Goal: Task Accomplishment & Management: Use online tool/utility

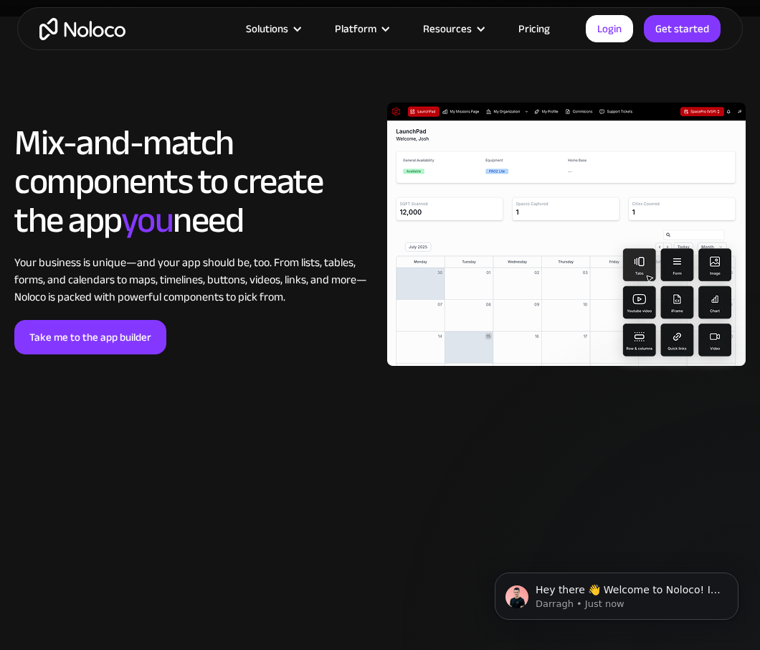
scroll to position [2906, 0]
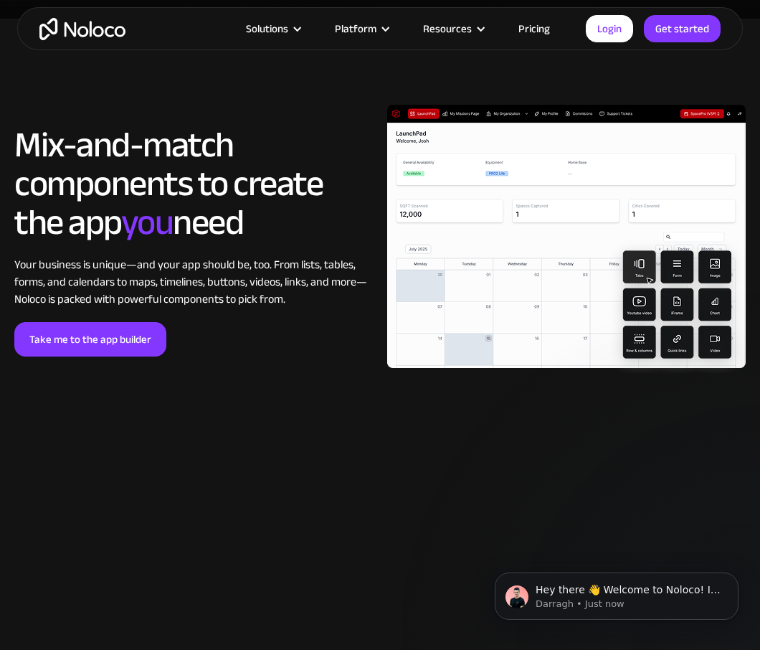
click at [571, 253] on img at bounding box center [566, 241] width 359 height 273
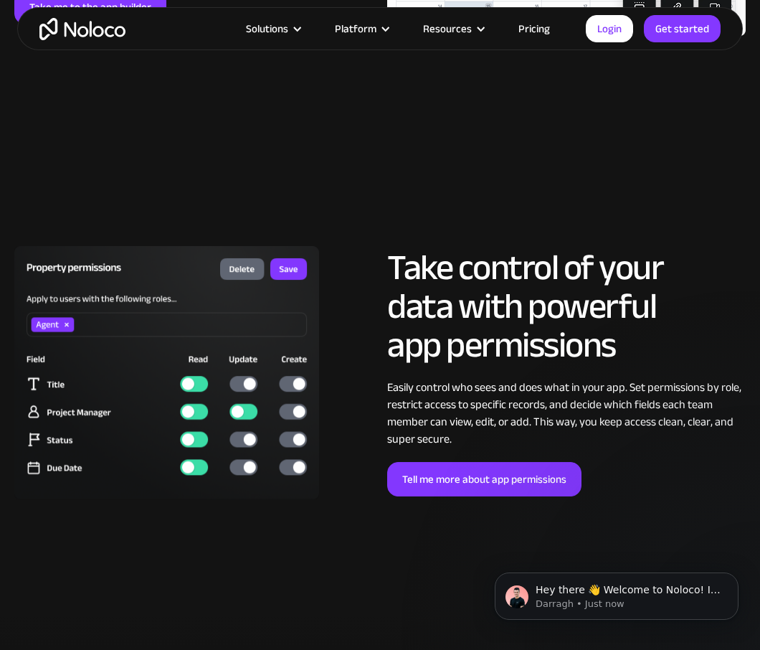
scroll to position [2989, 0]
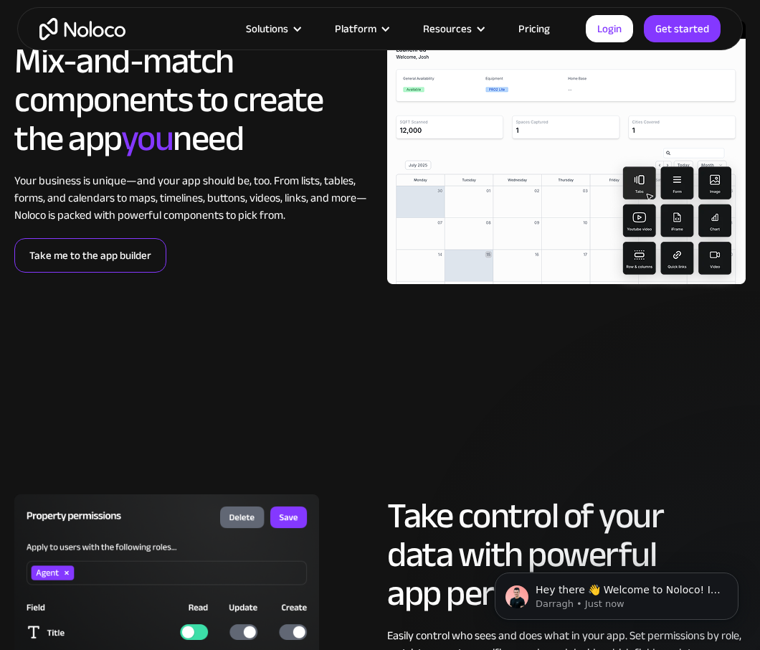
click at [105, 255] on link "Take me to the app builder" at bounding box center [90, 255] width 152 height 34
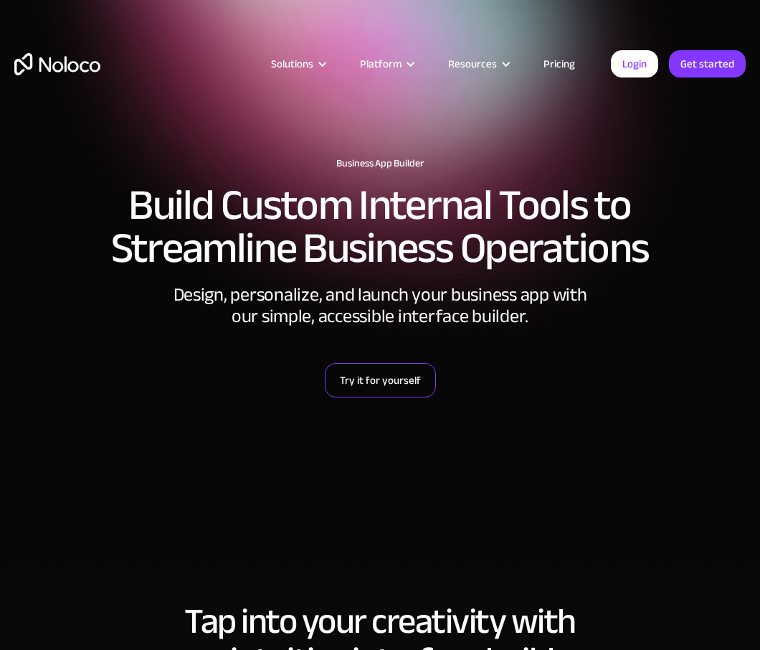
click at [377, 386] on link "Try it for yourself" at bounding box center [380, 380] width 111 height 34
